Goal: Check status: Check status

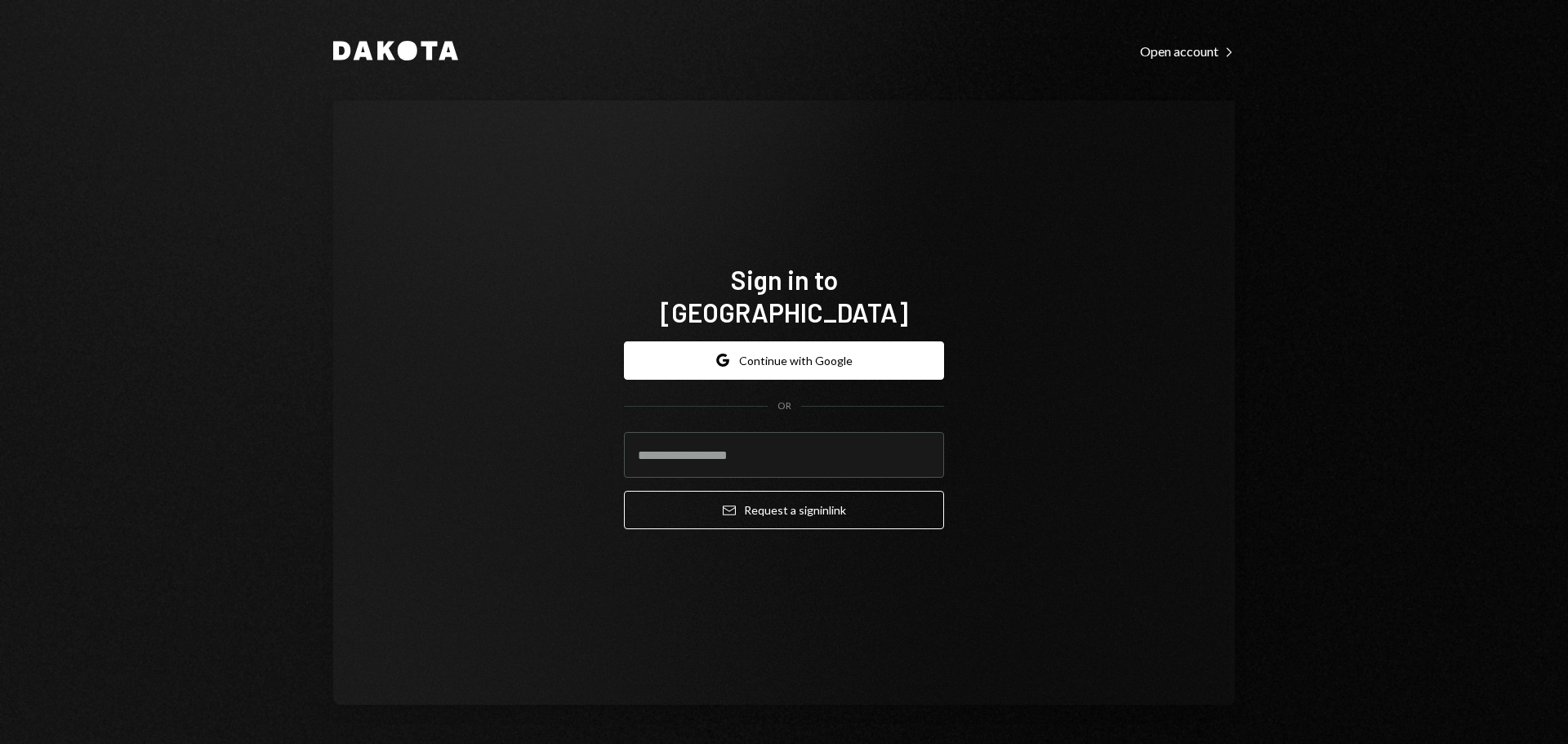
type input "**********"
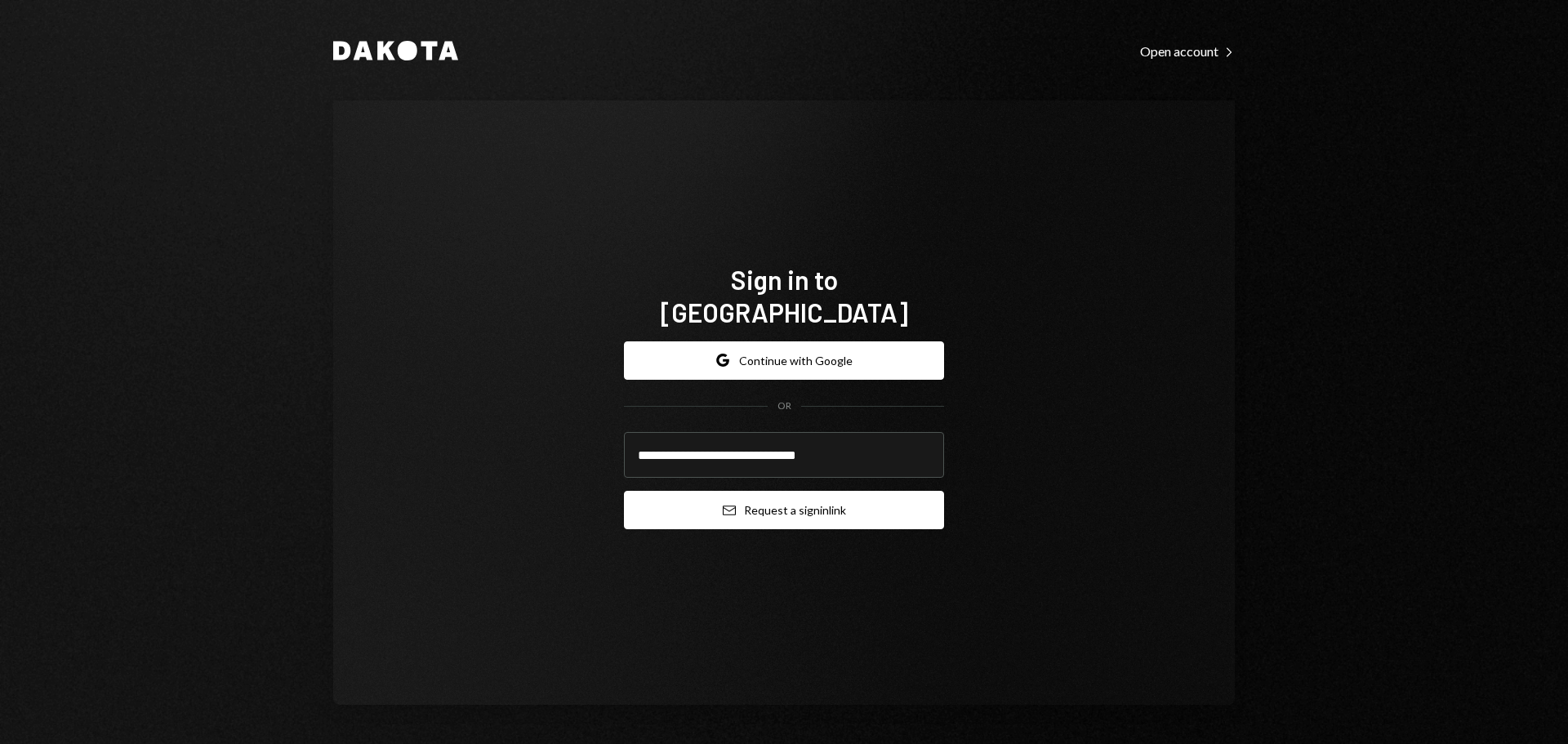
click at [747, 490] on button "Email Request a sign in link" at bounding box center [784, 509] width 320 height 38
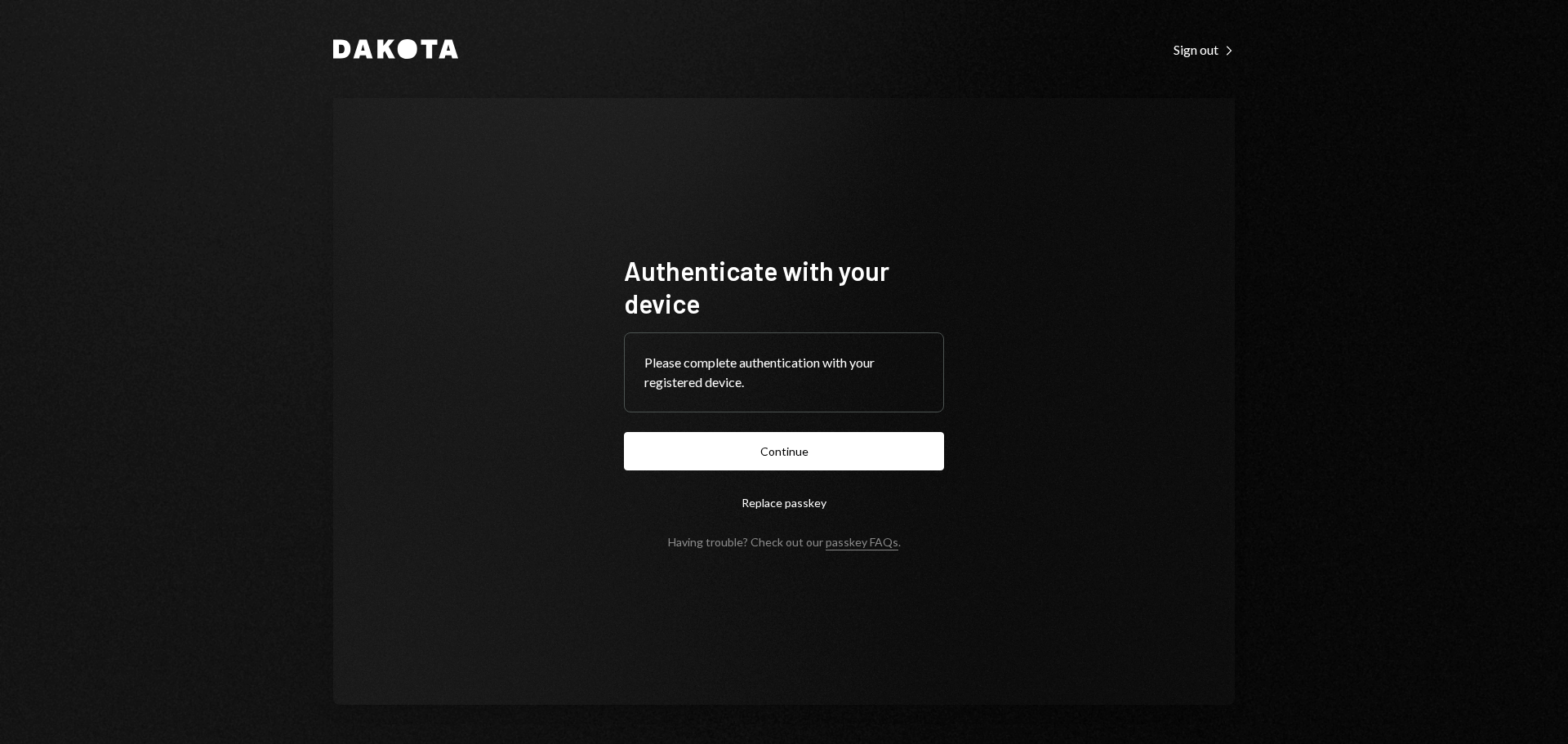
drag, startPoint x: 826, startPoint y: 447, endPoint x: 1249, endPoint y: 345, distance: 435.1
click at [826, 448] on button "Continue" at bounding box center [784, 450] width 320 height 38
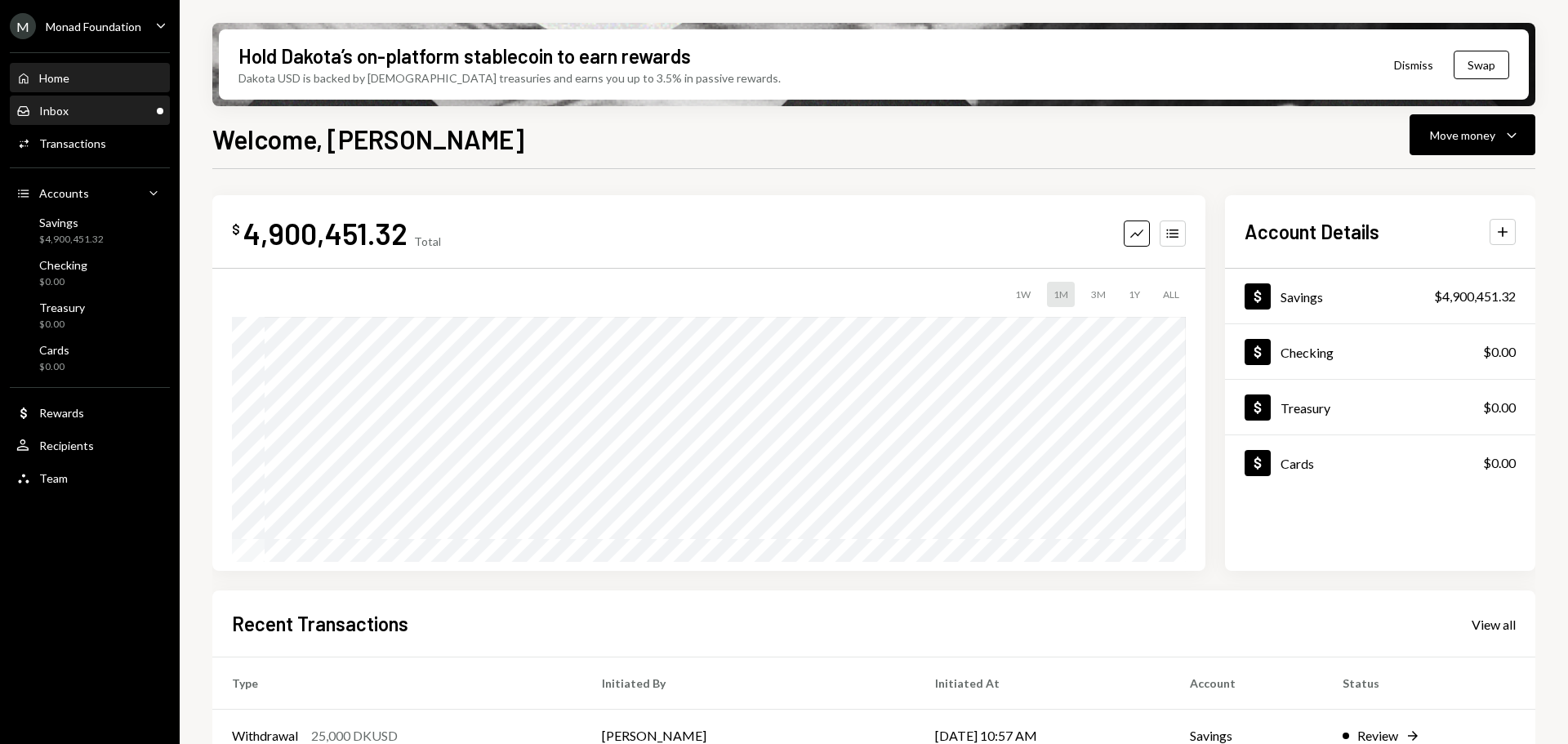
click at [61, 103] on div "Inbox Inbox" at bounding box center [42, 110] width 52 height 15
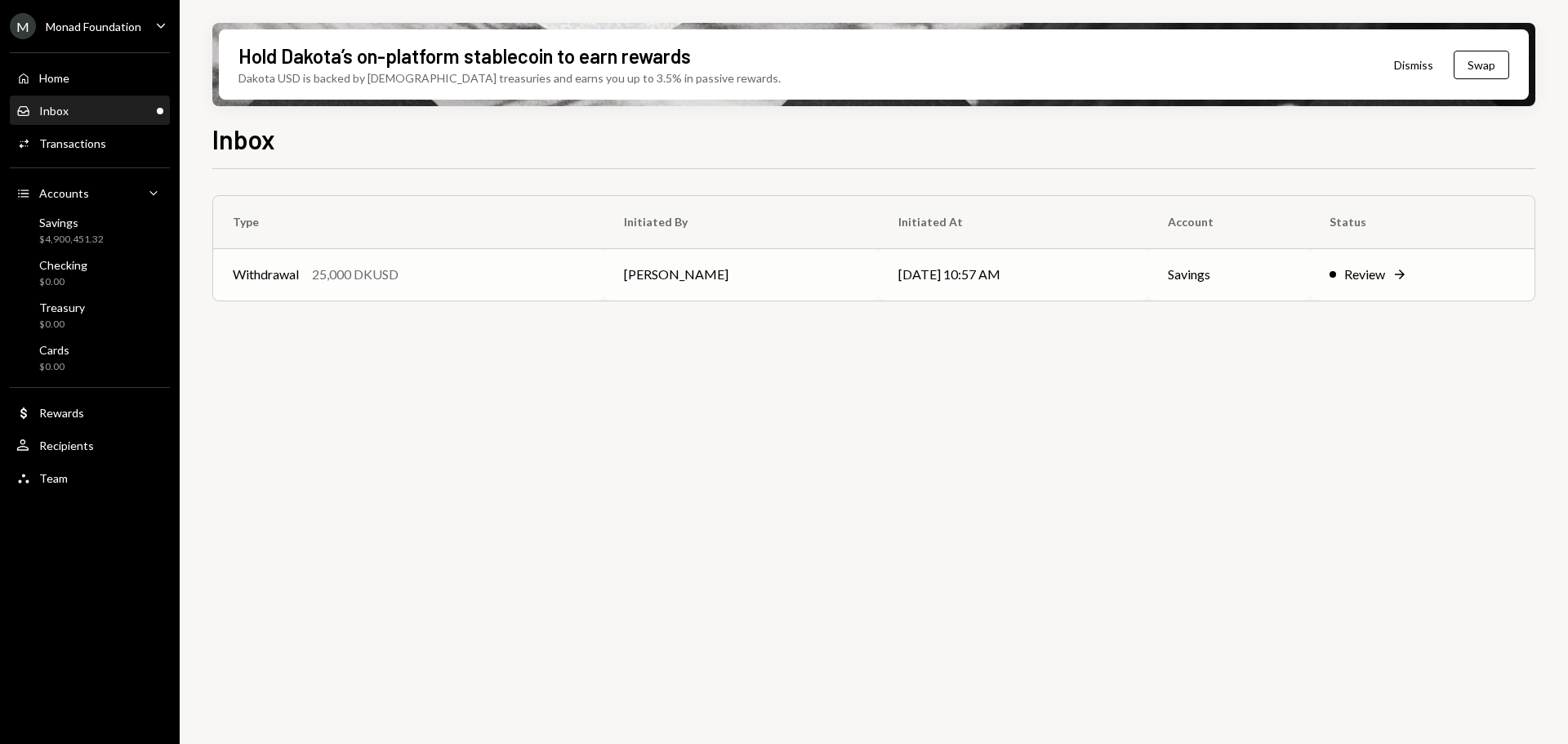
click at [432, 257] on td "Withdrawal 25,000 DKUSD" at bounding box center [409, 273] width 391 height 52
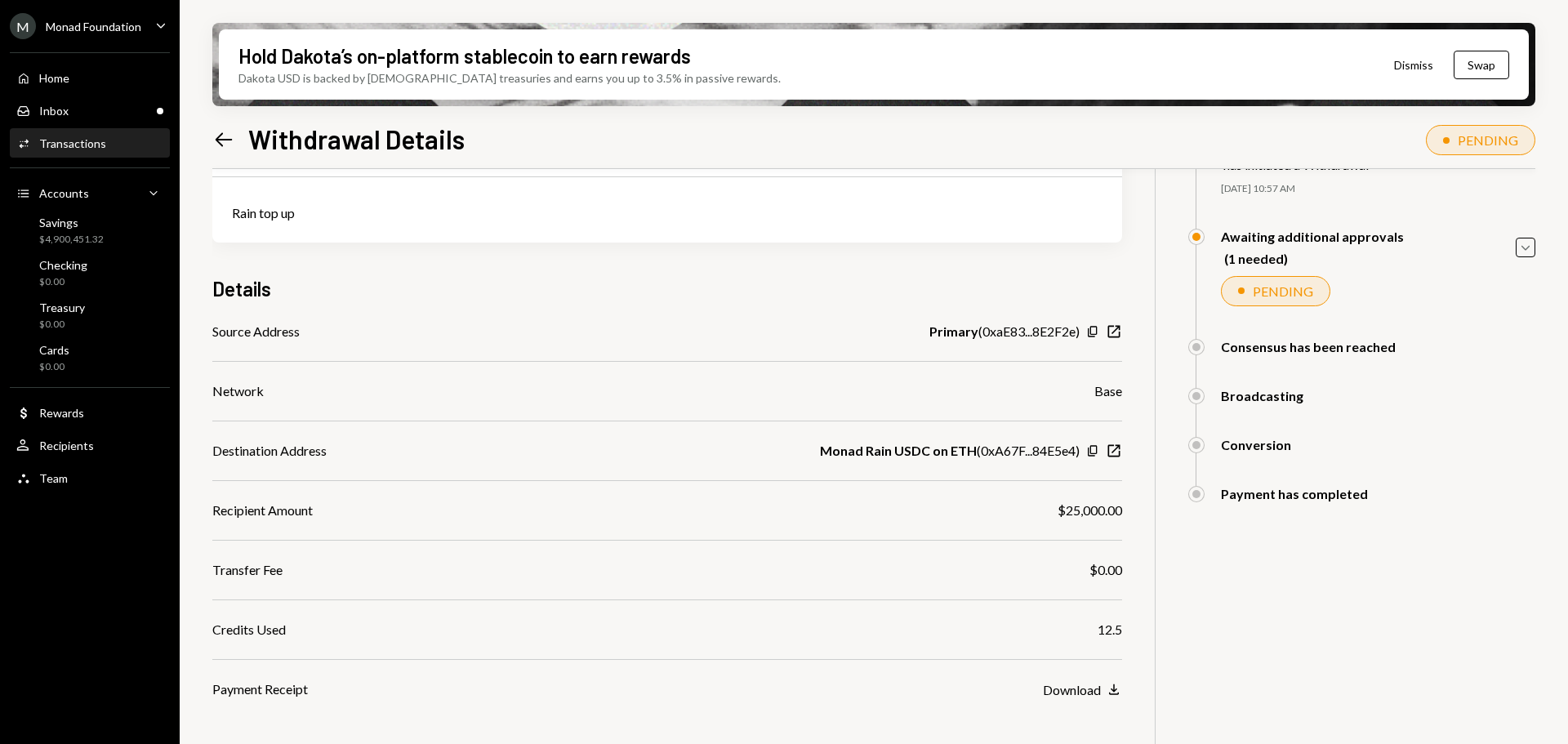
scroll to position [173, 0]
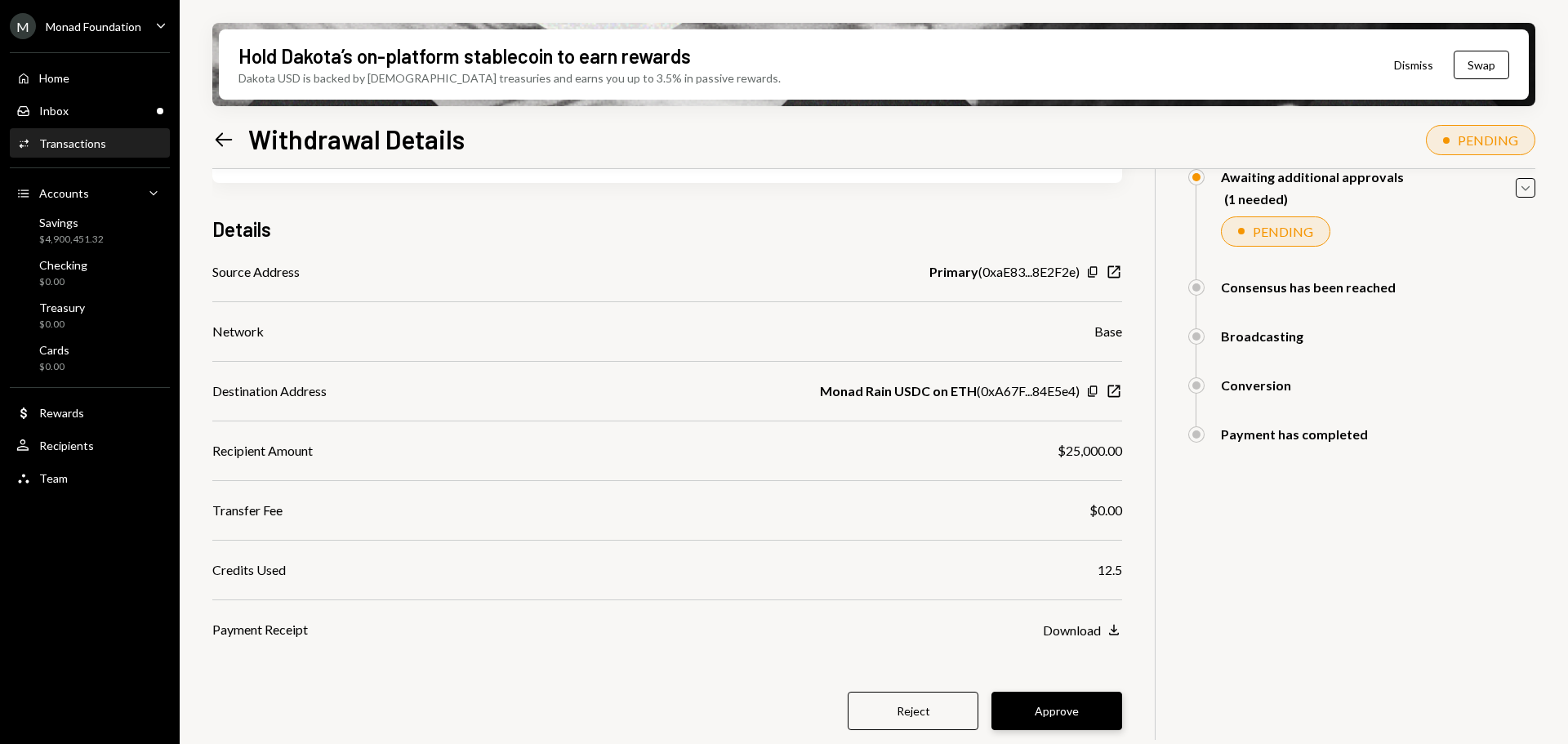
click at [1075, 706] on button "Approve" at bounding box center [1056, 710] width 131 height 38
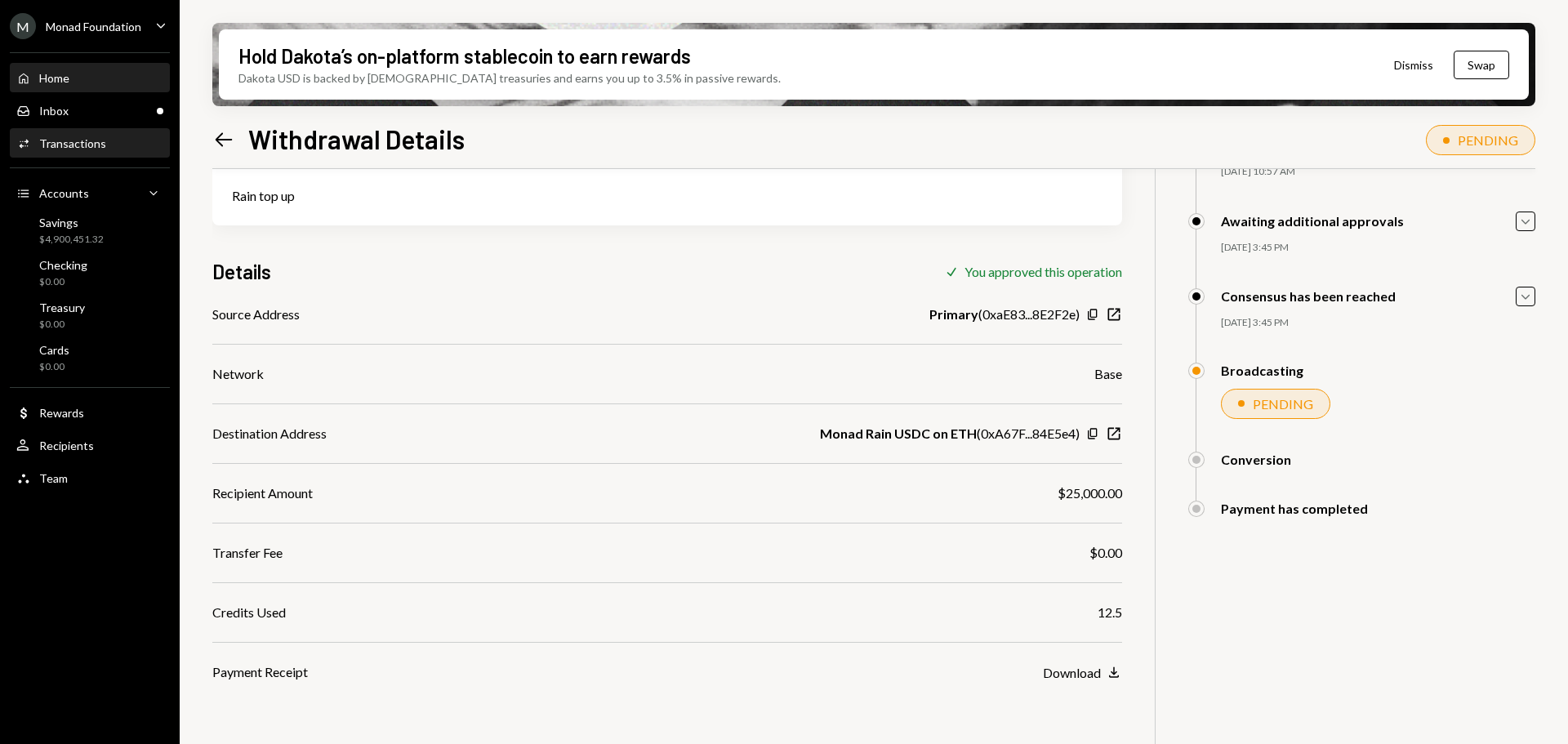
click at [89, 71] on div "Home Home" at bounding box center [89, 78] width 146 height 15
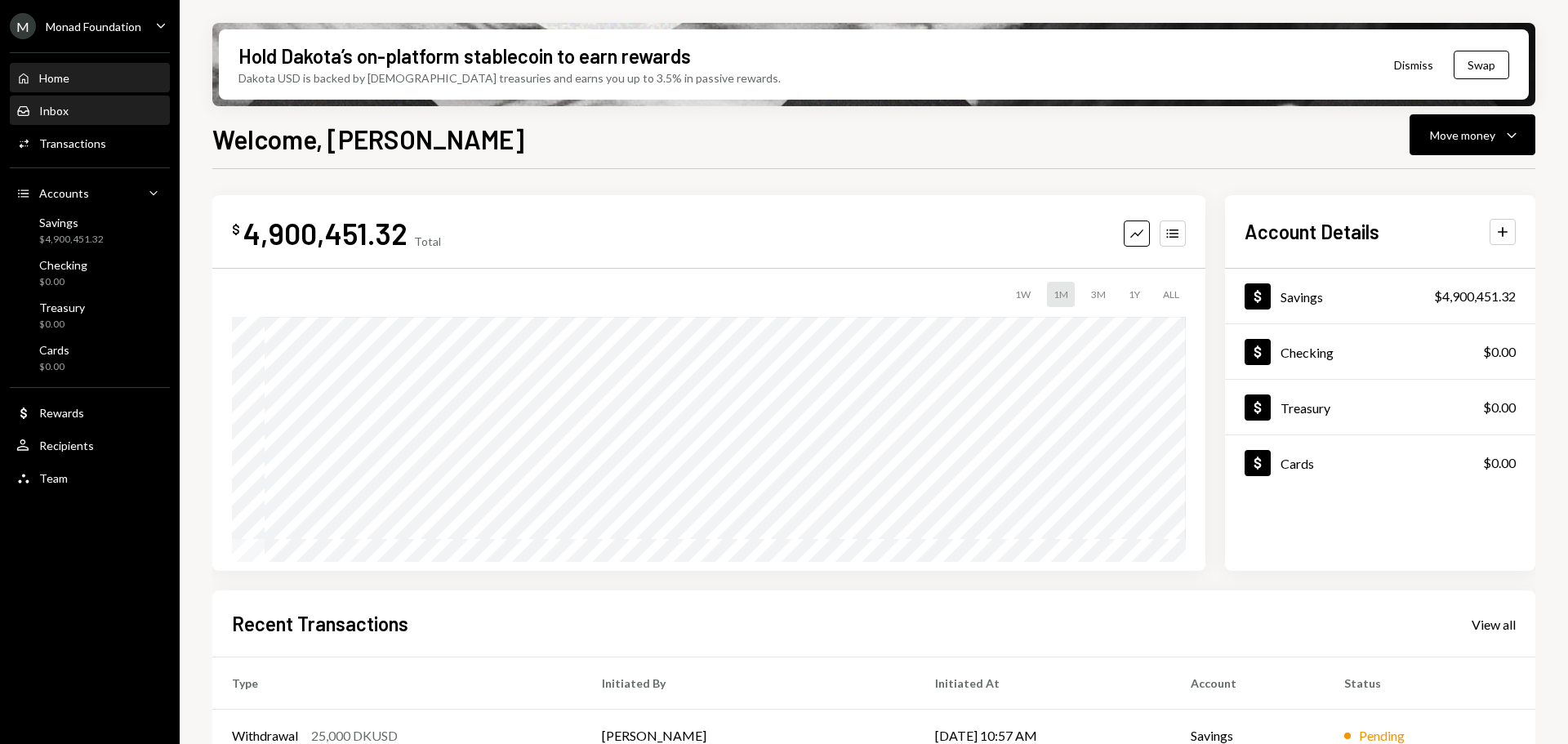
click at [74, 108] on div "Inbox Inbox" at bounding box center [89, 110] width 146 height 15
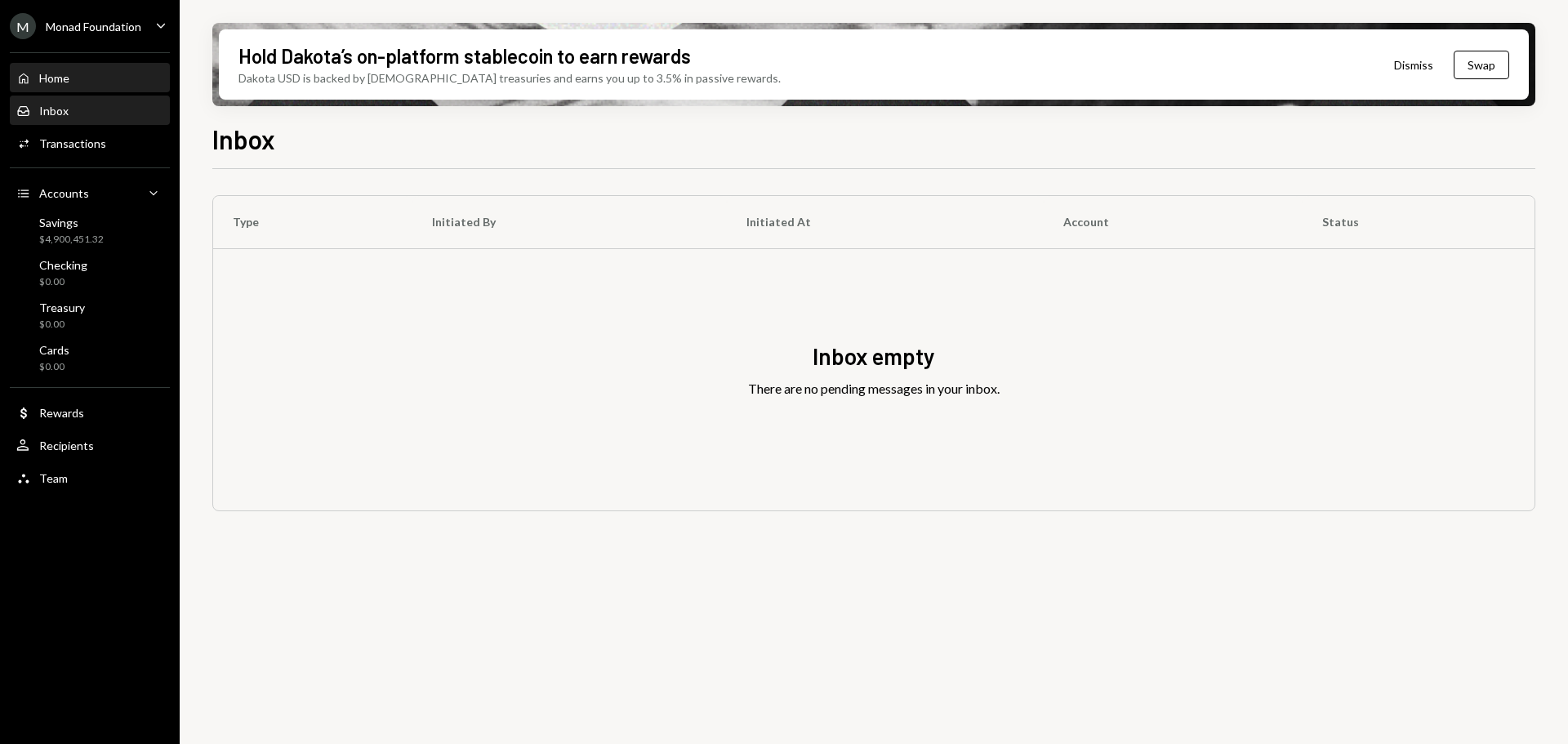
click at [54, 86] on div "Home Home" at bounding box center [89, 79] width 146 height 28
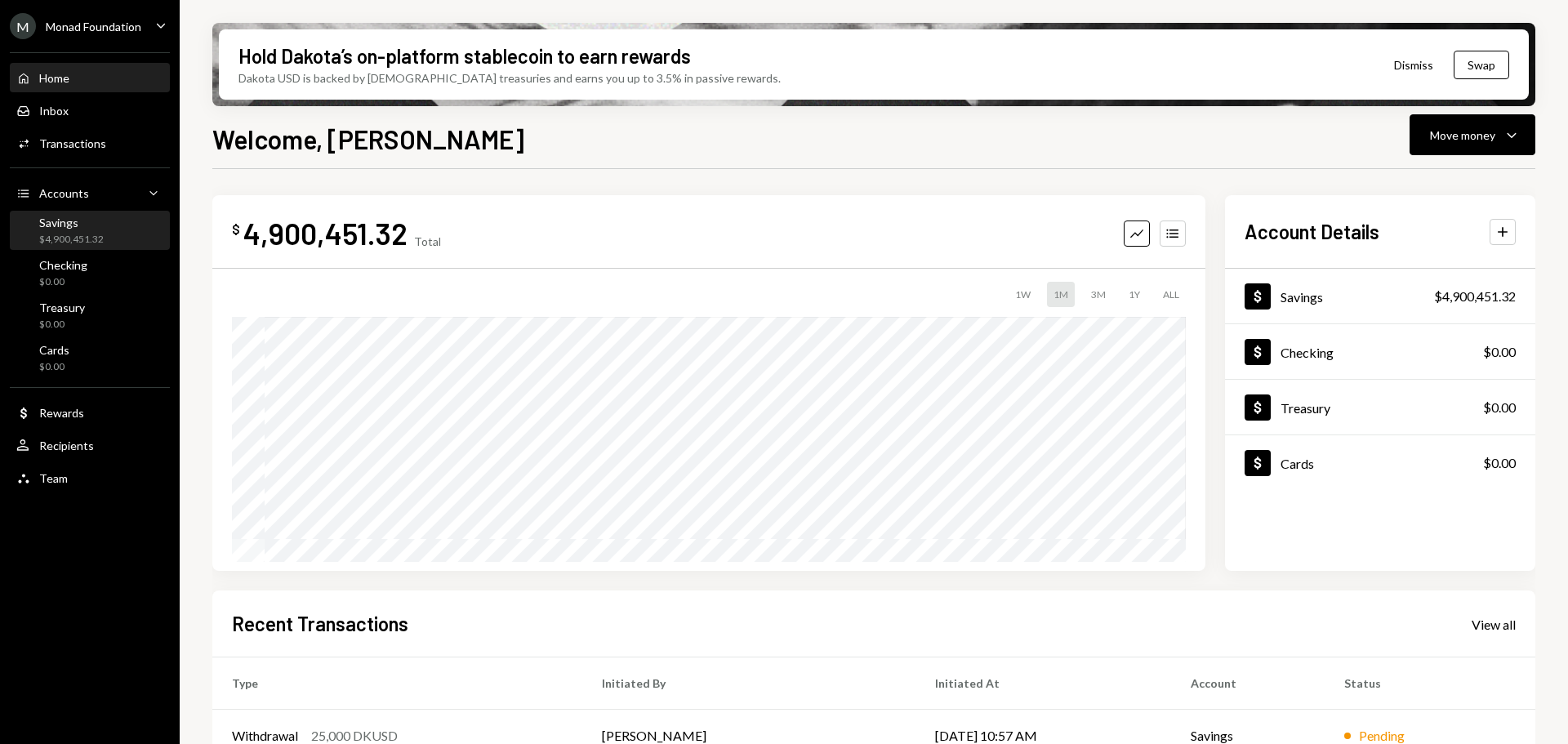
click at [99, 230] on div "Savings $4,900,451.32" at bounding box center [72, 231] width 65 height 31
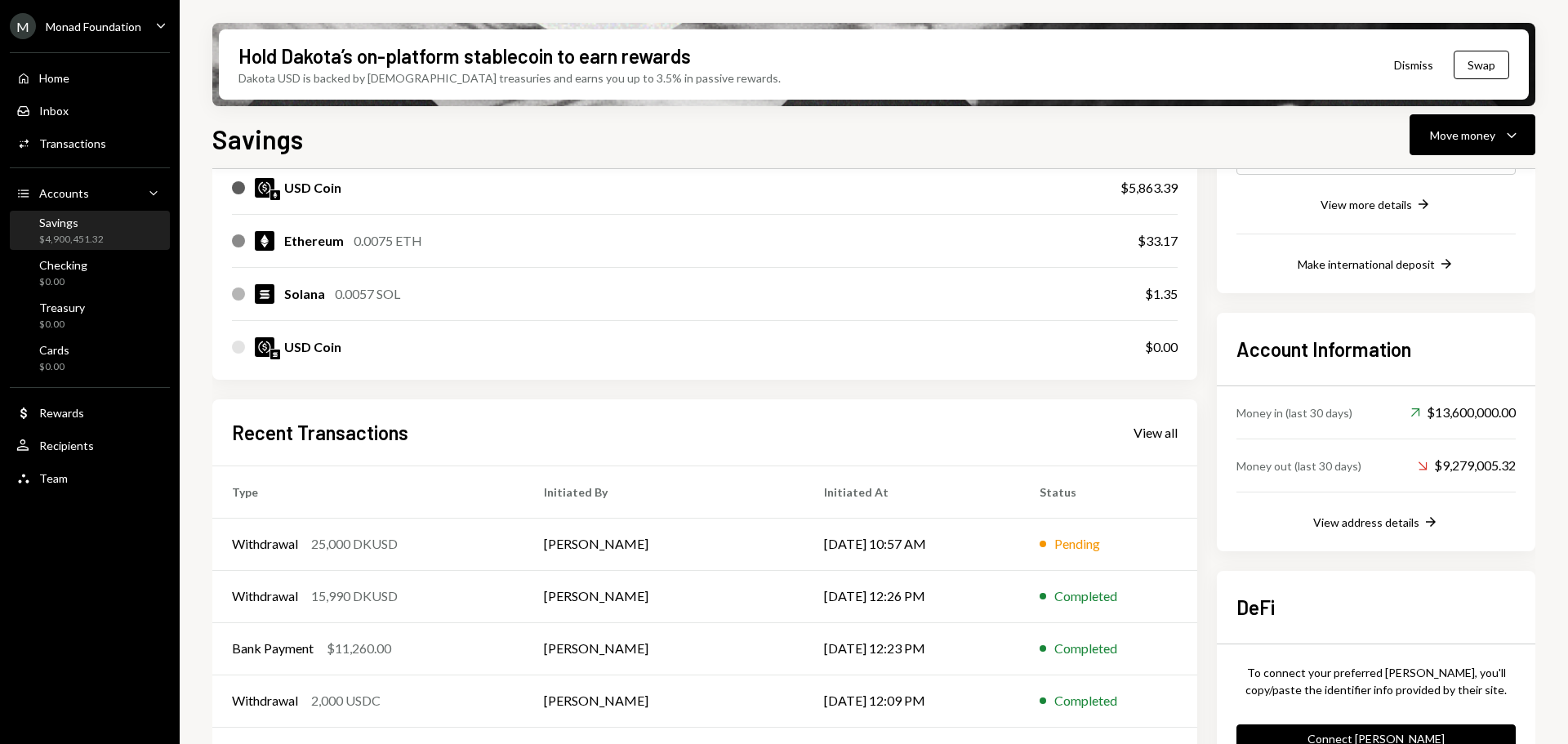
scroll to position [326, 0]
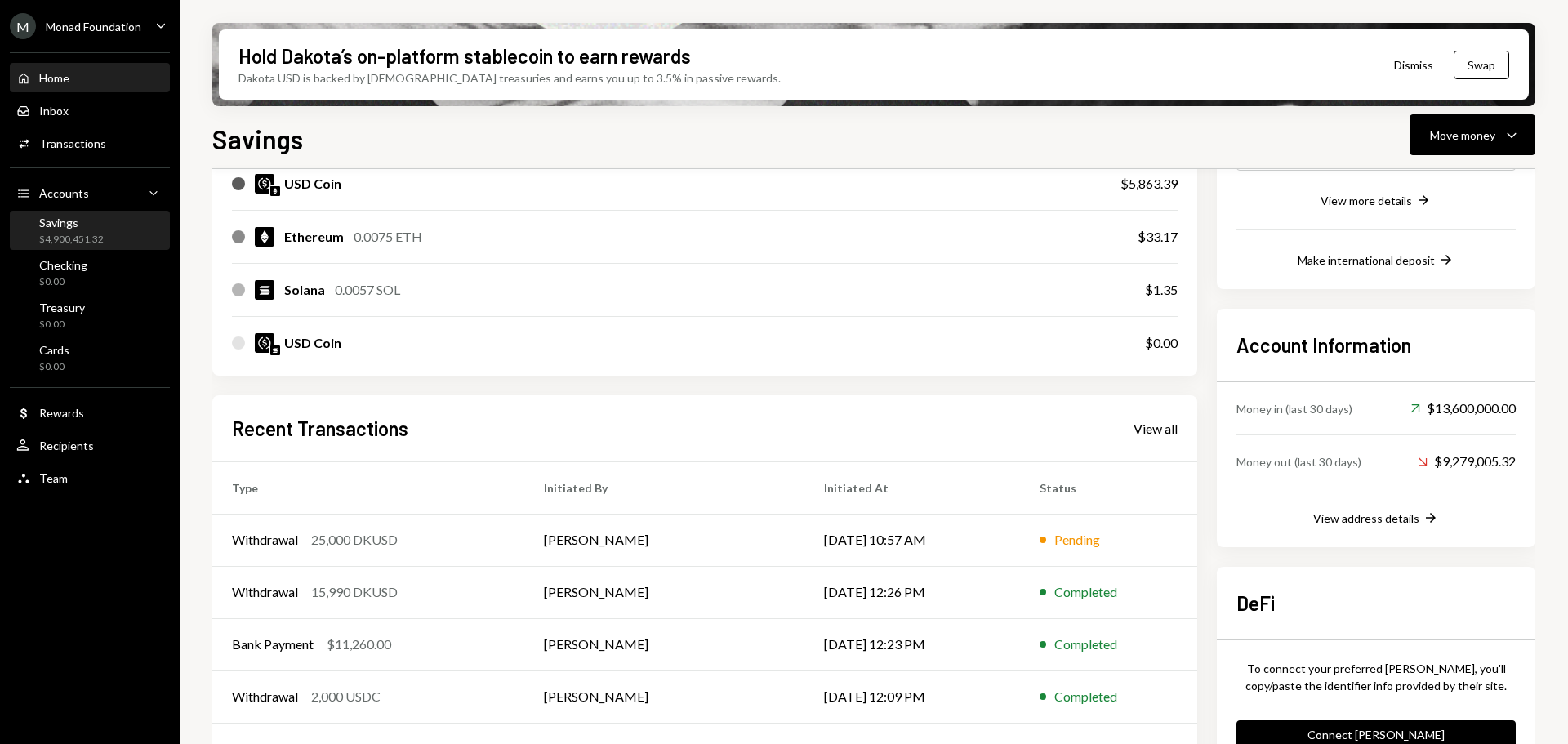
click at [71, 74] on div "Home Home" at bounding box center [89, 78] width 146 height 15
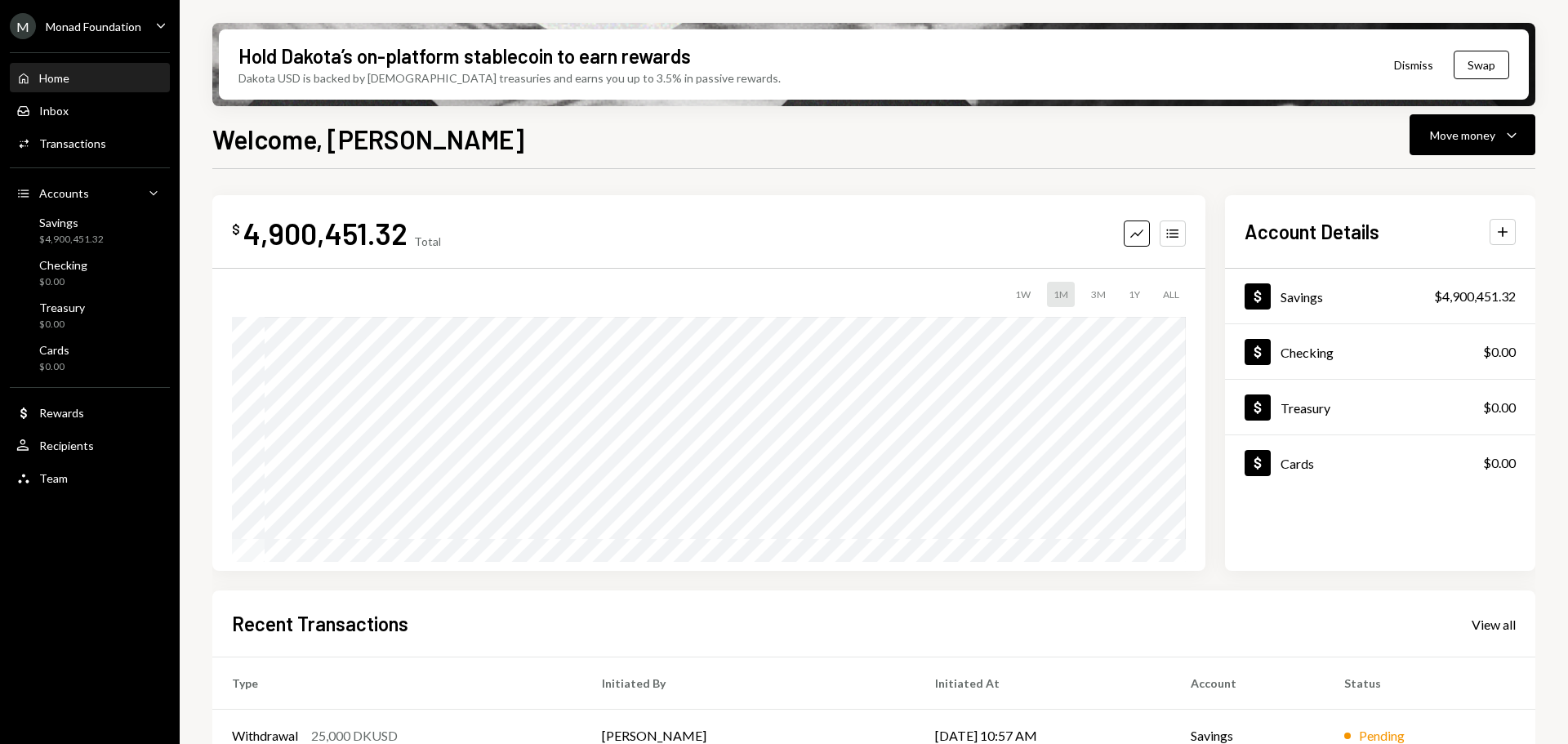
click at [87, 71] on div "Home Home" at bounding box center [89, 78] width 146 height 15
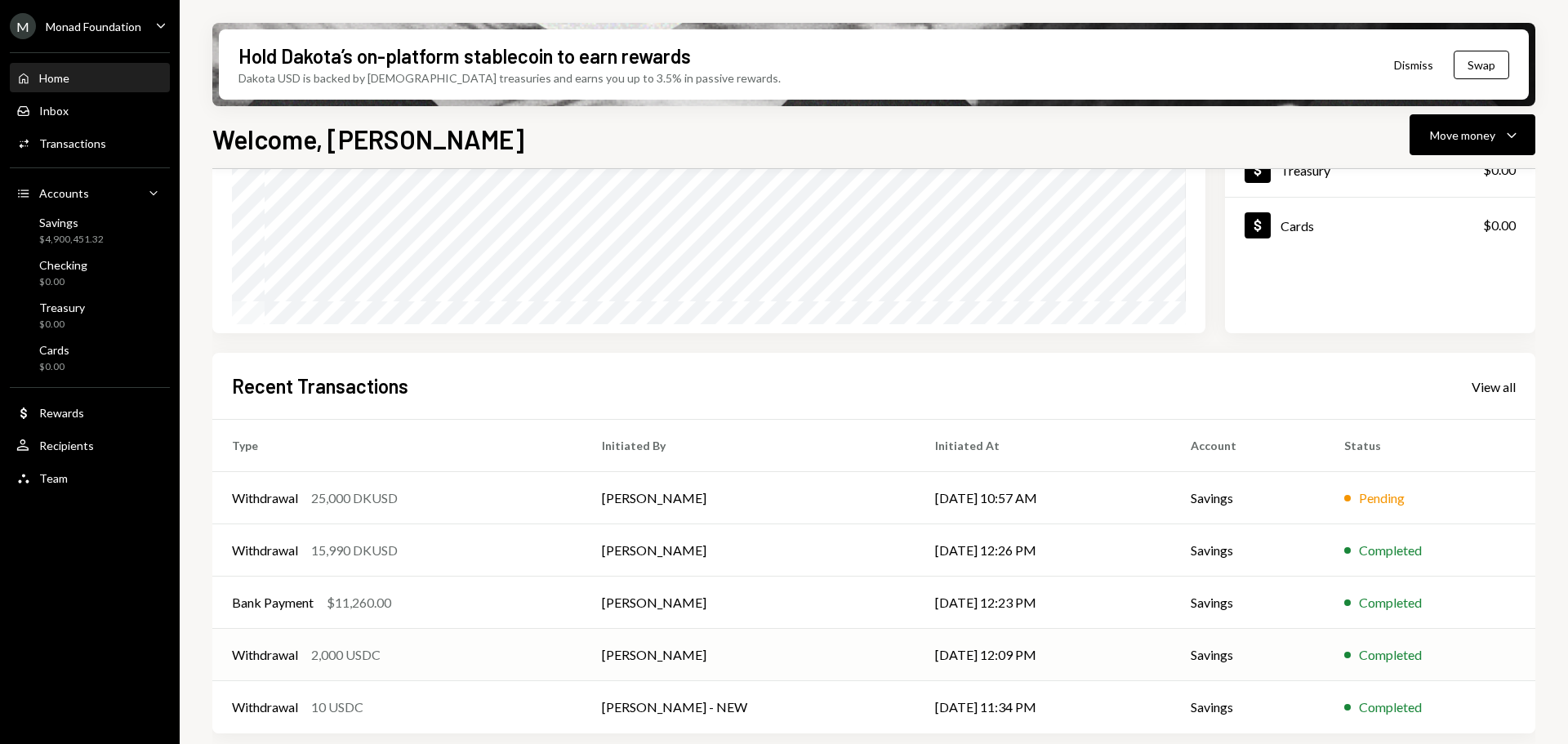
scroll to position [241, 0]
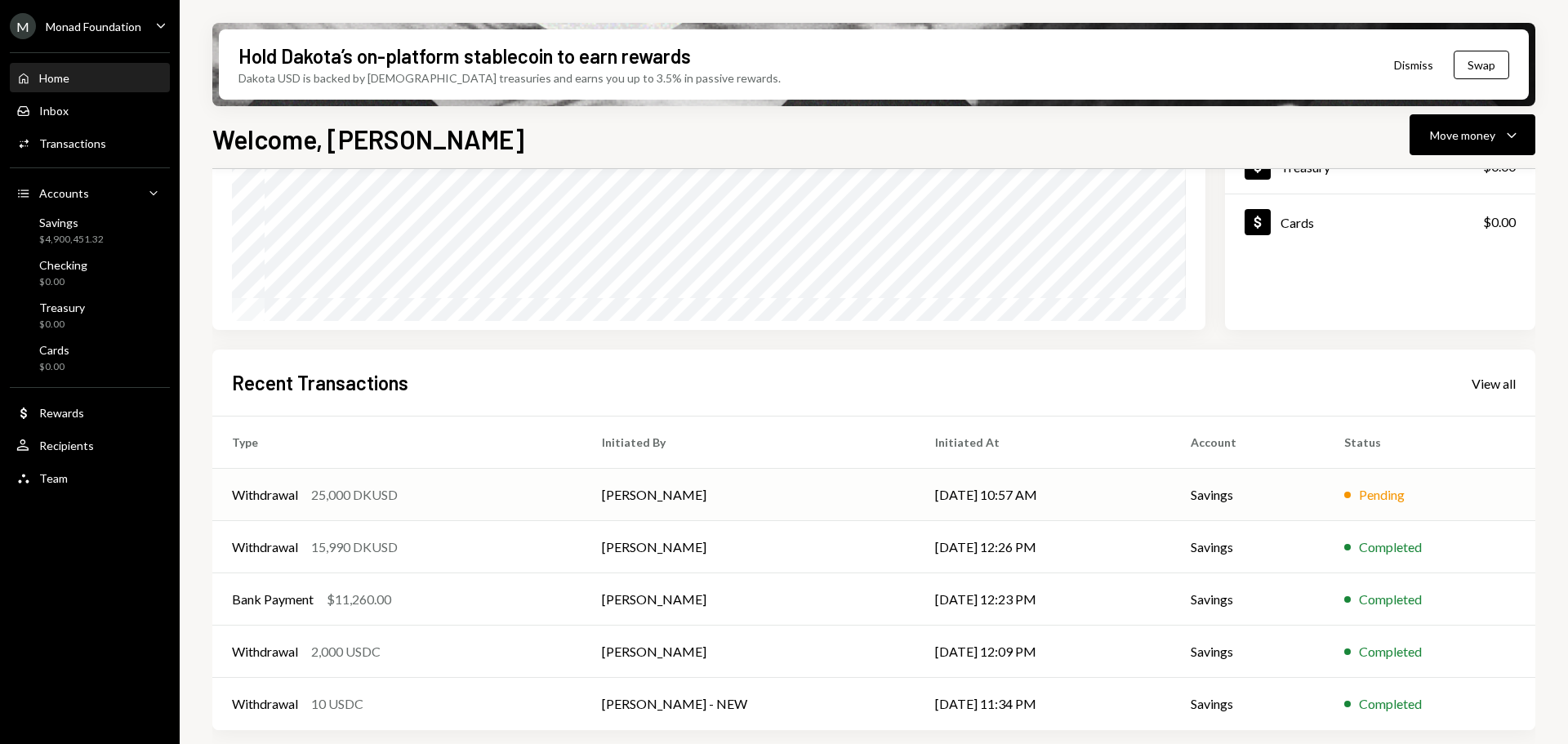
click at [494, 495] on div "Withdrawal 25,000 DKUSD" at bounding box center [397, 494] width 330 height 20
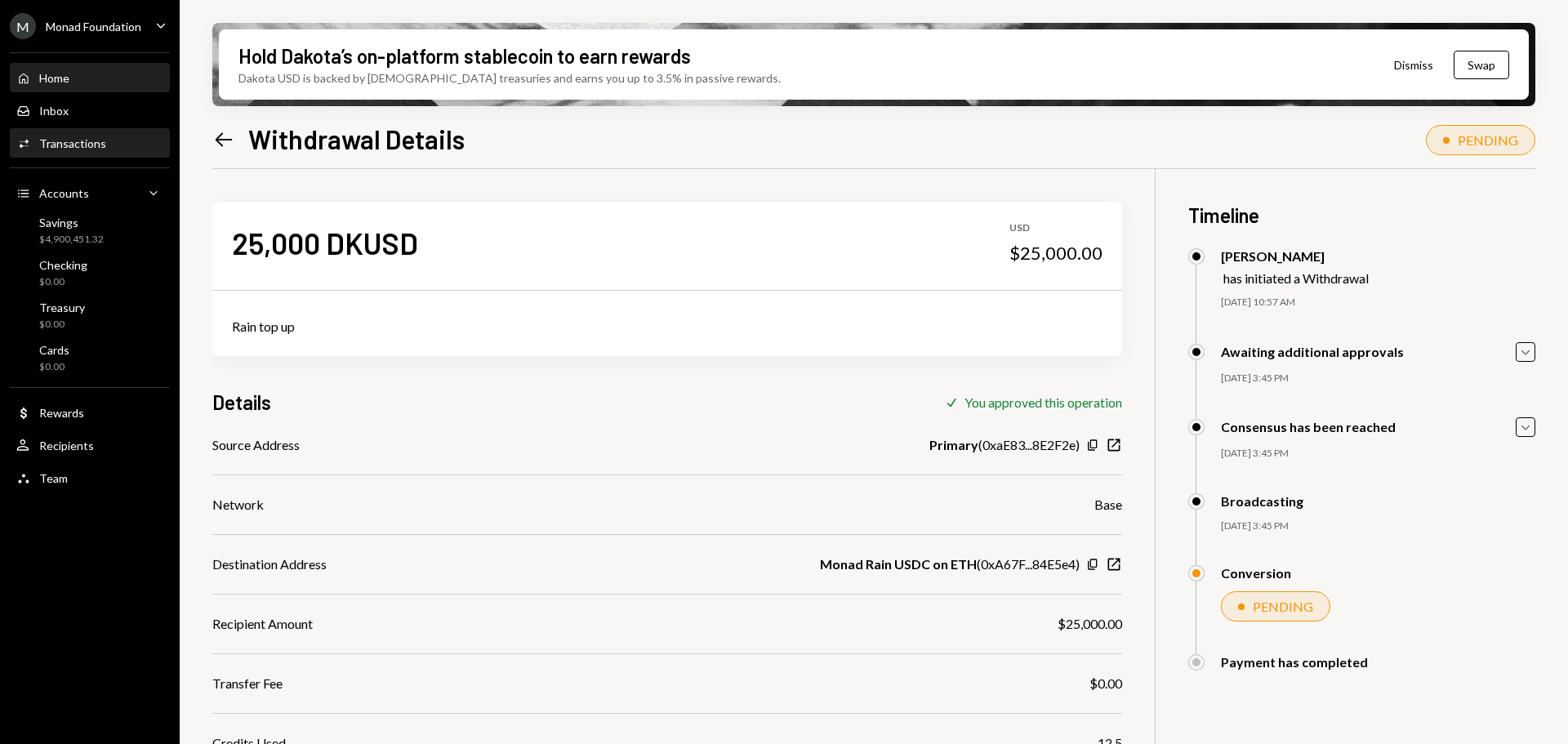
click at [99, 81] on div "Home Home" at bounding box center [89, 78] width 146 height 15
